Goal: Check status: Check status

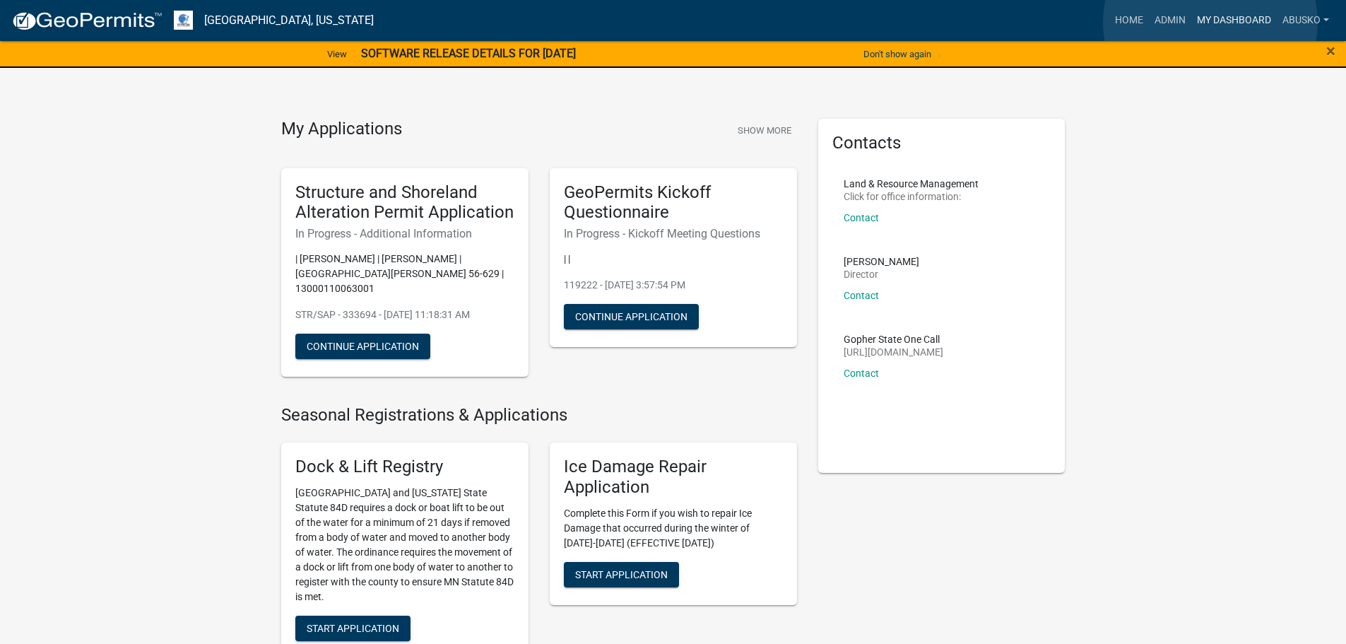
click at [1210, 23] on link "My Dashboard" at bounding box center [1234, 20] width 86 height 27
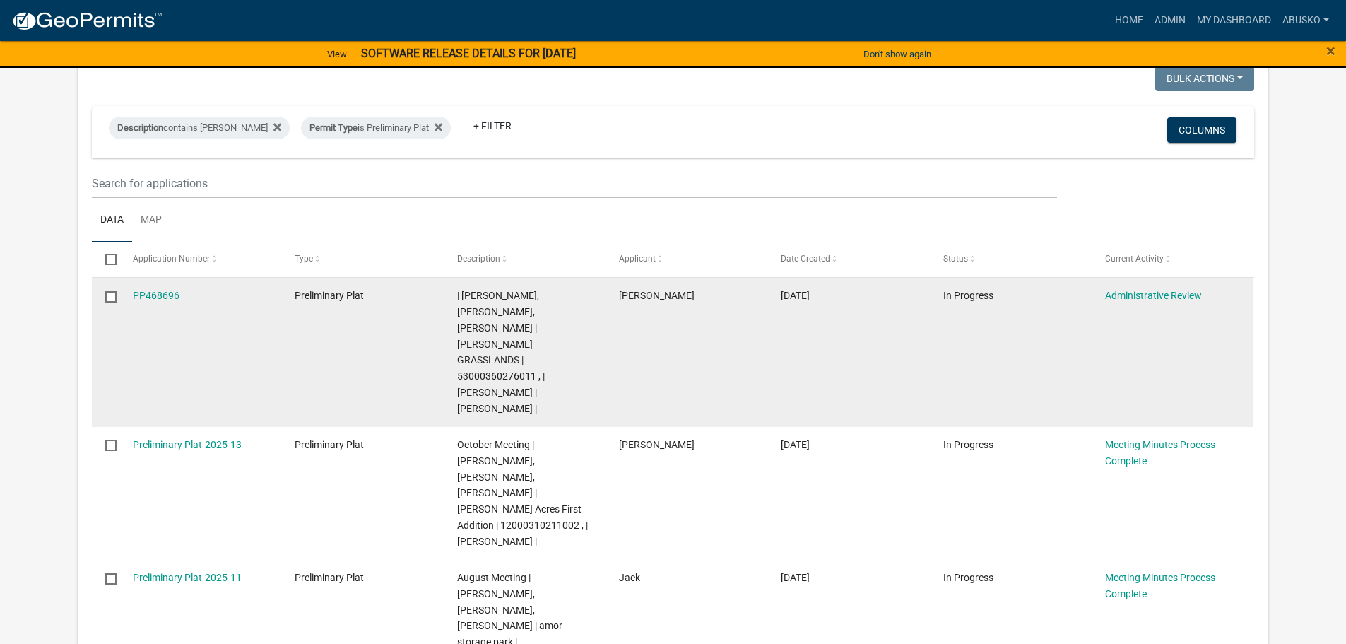
scroll to position [141, 0]
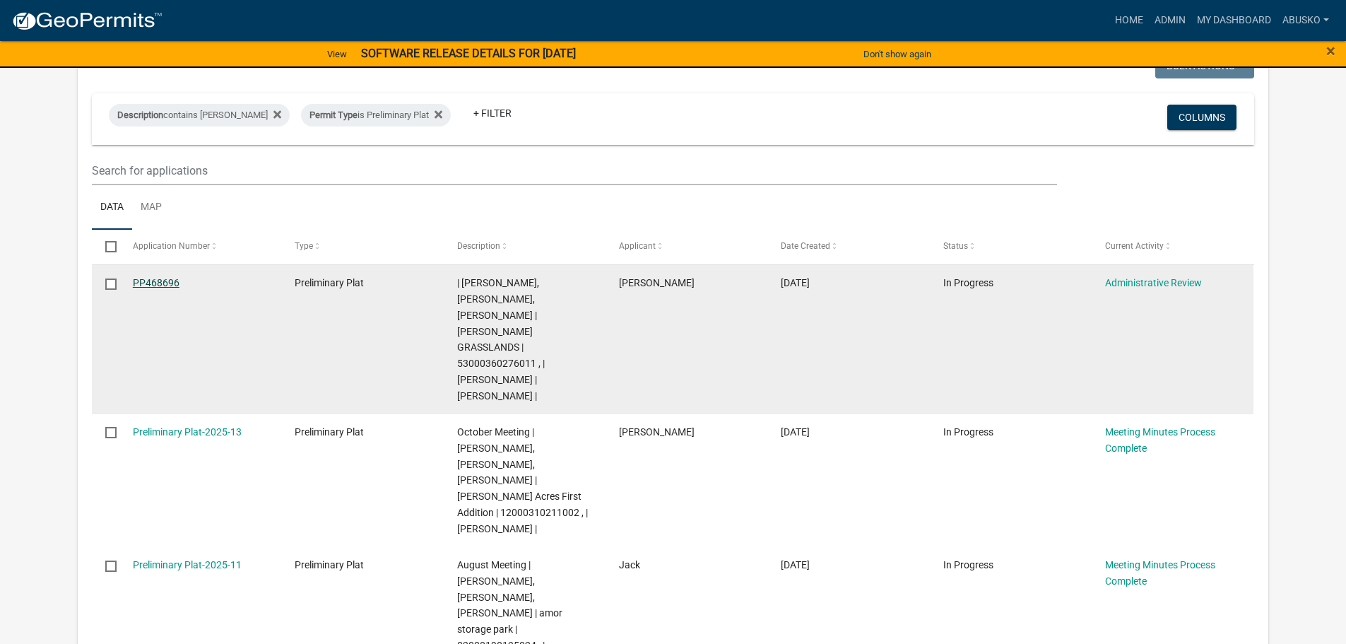
click at [155, 281] on link "PP468696" at bounding box center [156, 282] width 47 height 11
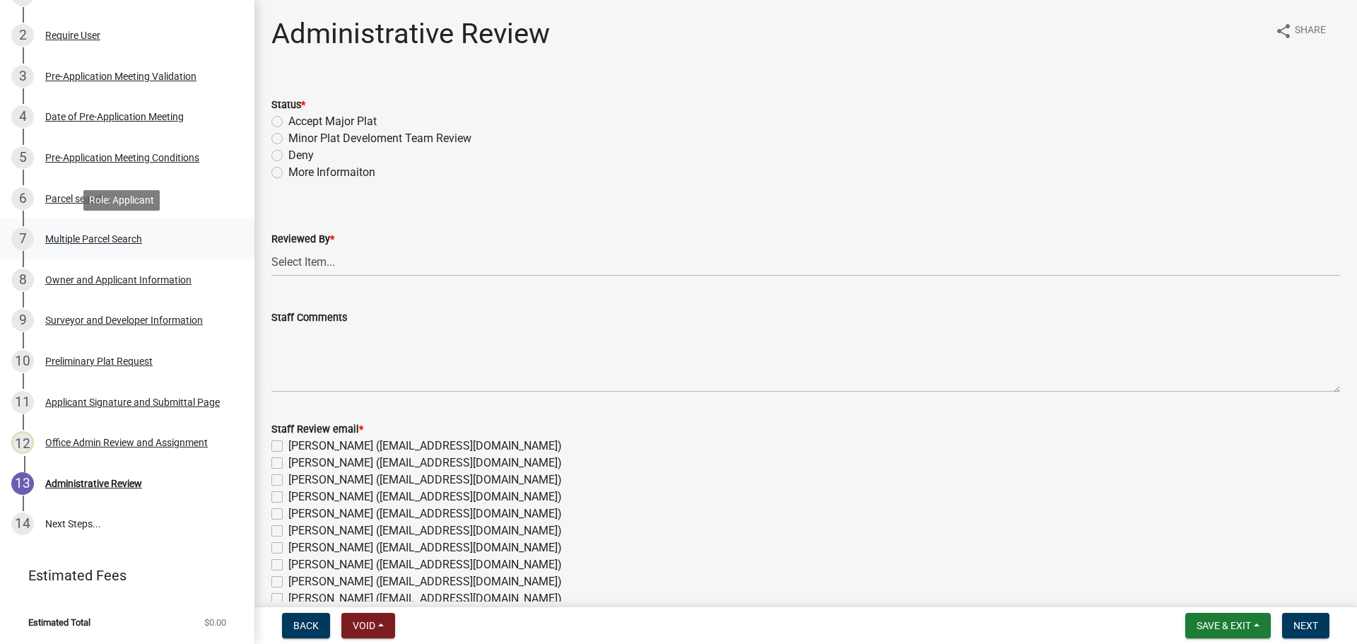
scroll to position [208, 0]
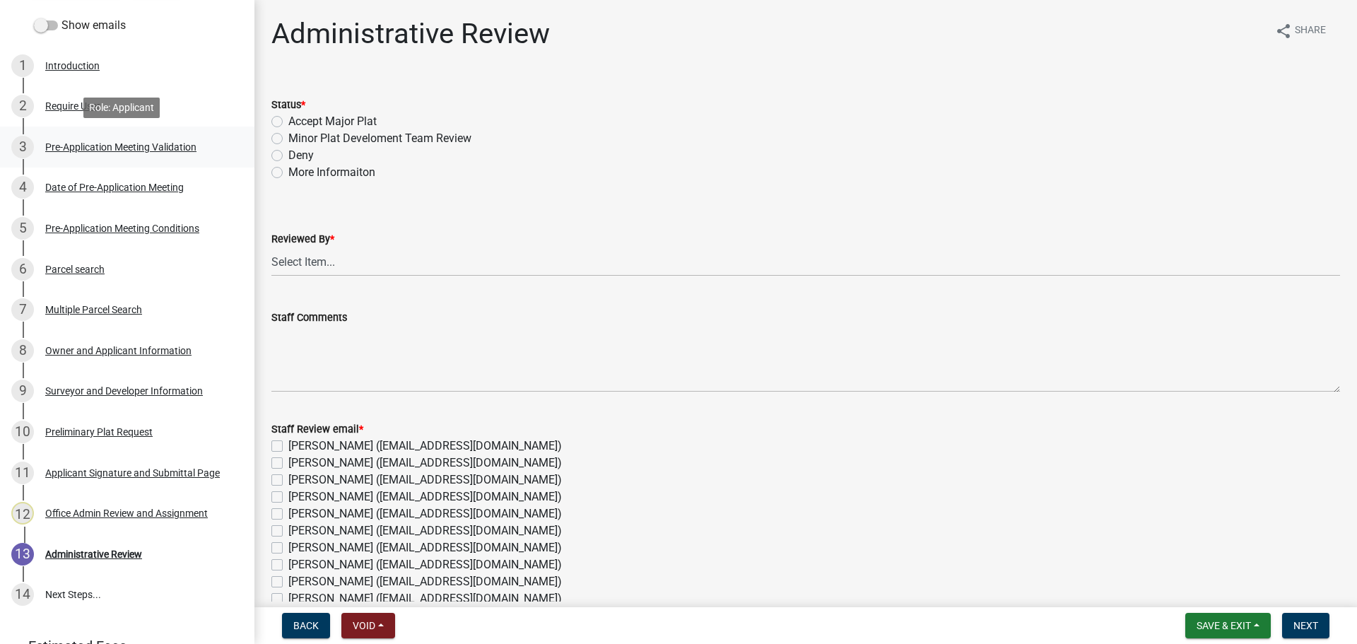
click at [141, 143] on div "Pre-Application Meeting Validation" at bounding box center [120, 147] width 151 height 10
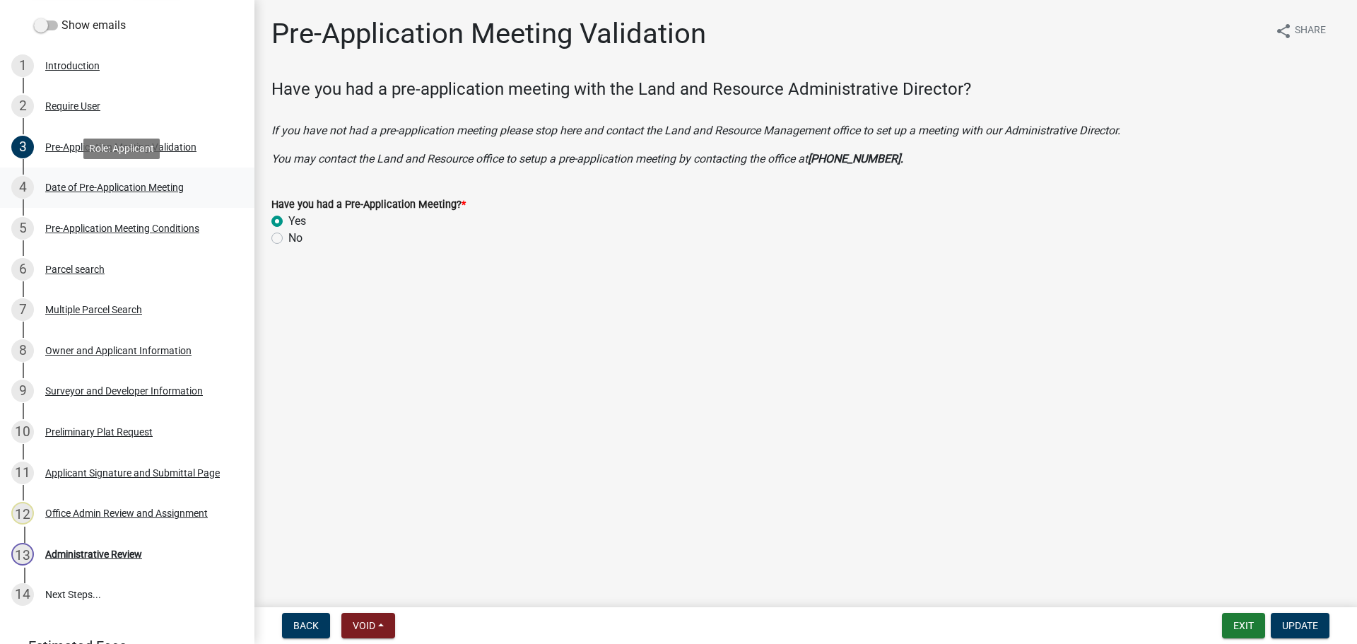
click at [134, 185] on div "Date of Pre-Application Meeting" at bounding box center [114, 187] width 138 height 10
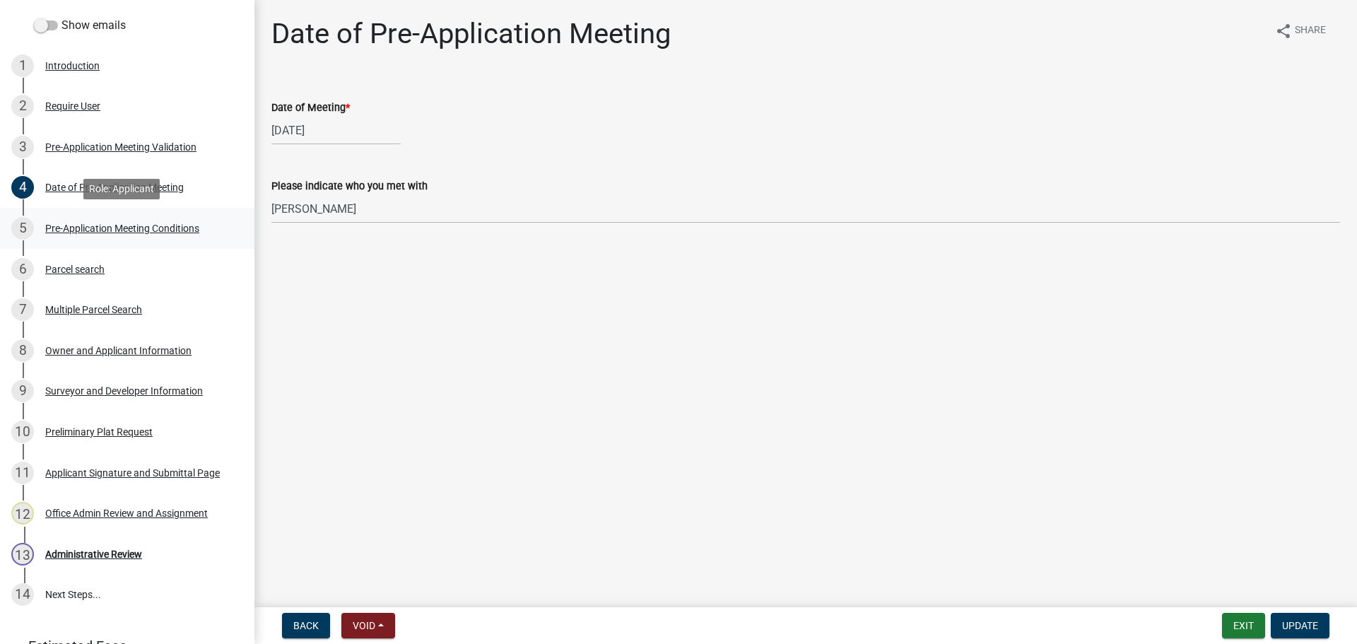
click at [144, 229] on div "Pre-Application Meeting Conditions" at bounding box center [122, 228] width 154 height 10
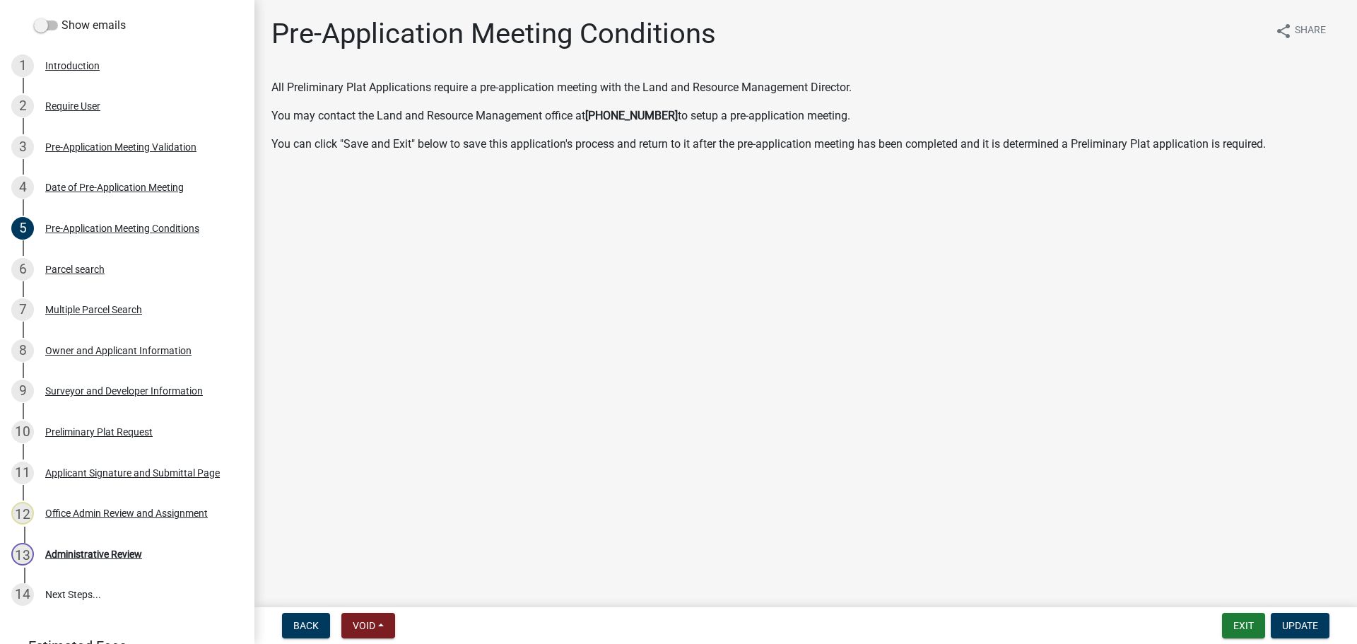
click at [92, 269] on div "Parcel search" at bounding box center [74, 269] width 59 height 10
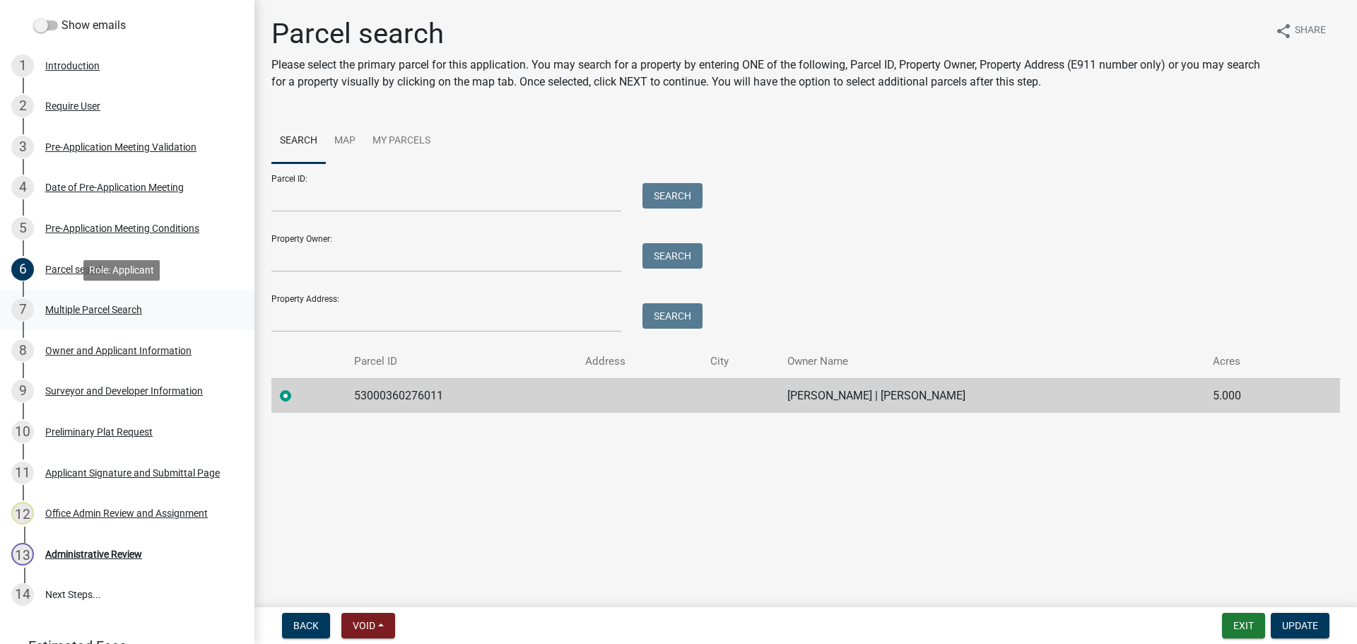
click at [114, 309] on div "Multiple Parcel Search" at bounding box center [93, 310] width 97 height 10
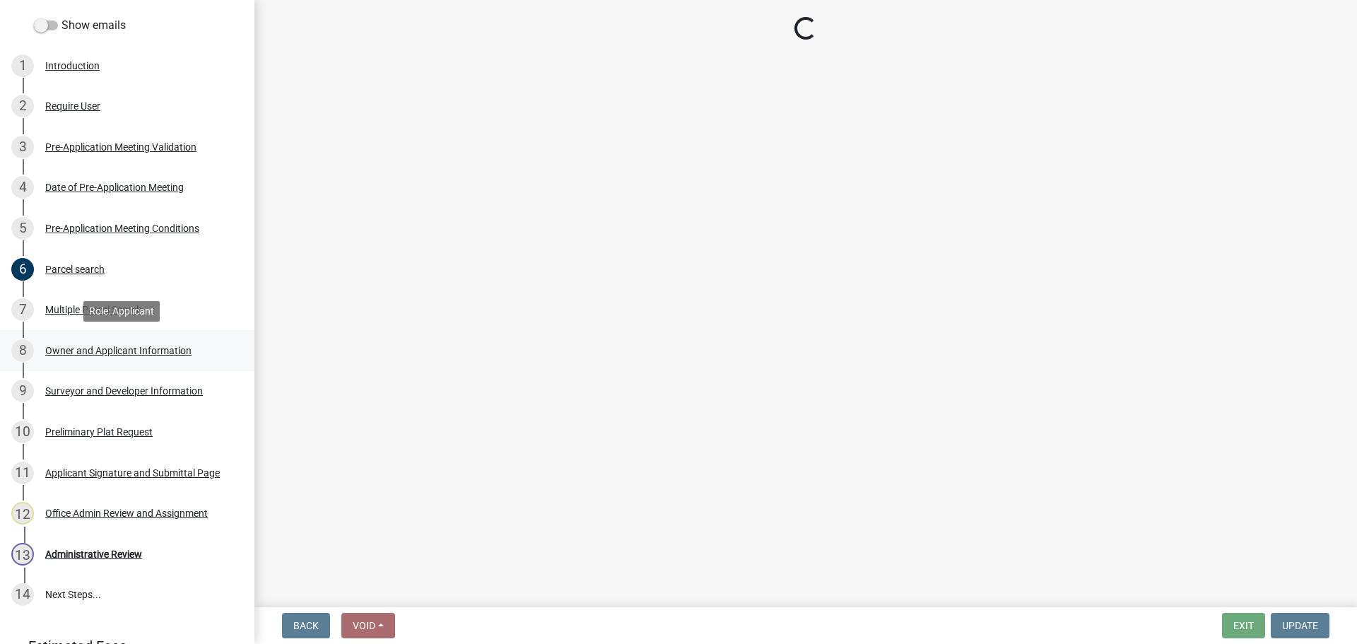
click at [122, 341] on div "8 Owner and Applicant Information" at bounding box center [121, 350] width 220 height 23
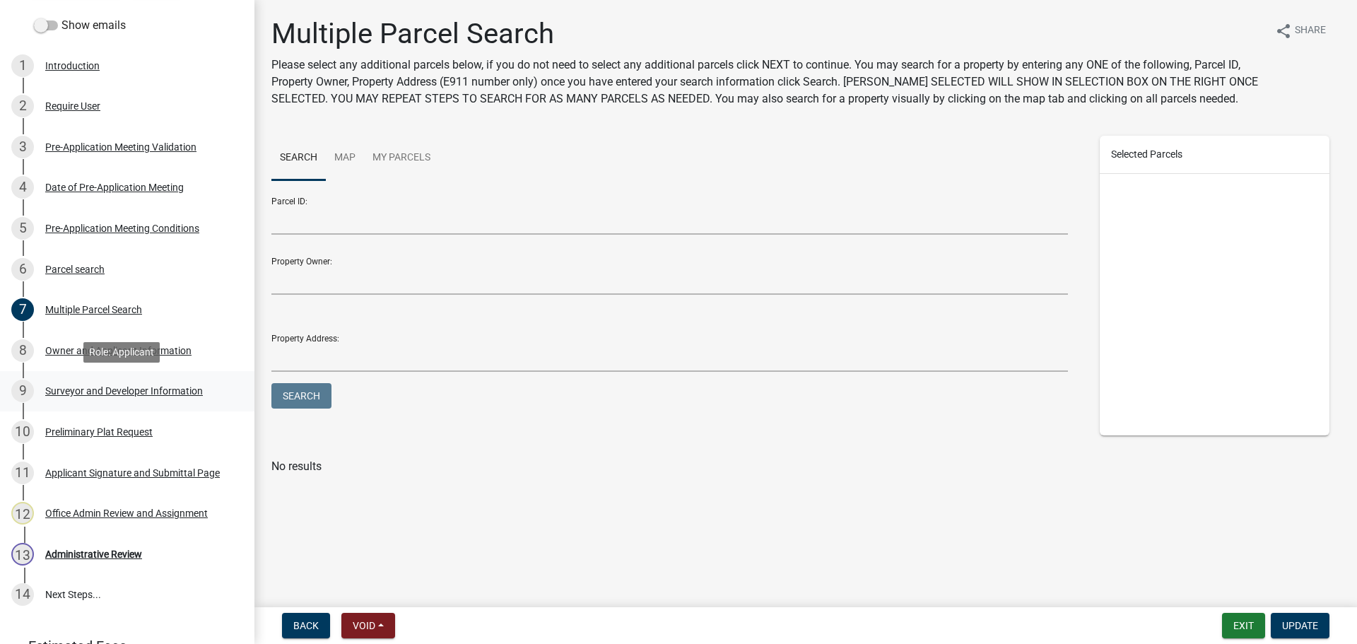
click at [128, 387] on div "Surveyor and Developer Information" at bounding box center [124, 391] width 158 height 10
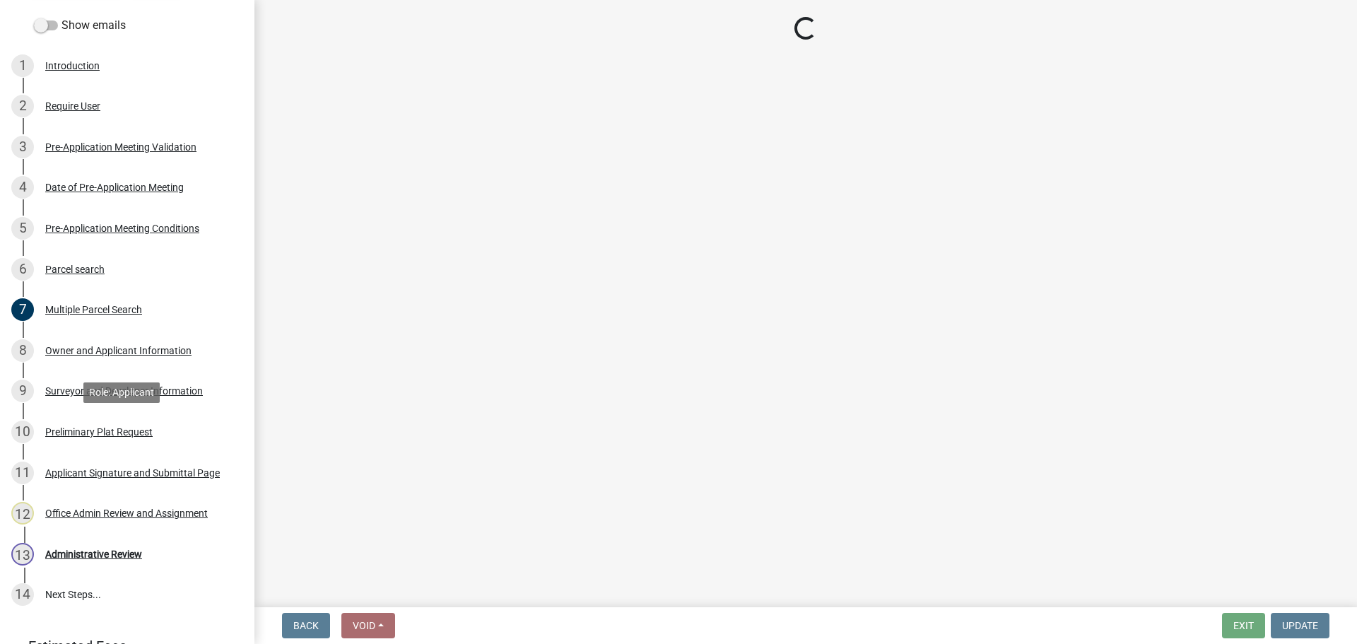
click at [122, 430] on div "Preliminary Plat Request" at bounding box center [98, 432] width 107 height 10
